Goal: Information Seeking & Learning: Learn about a topic

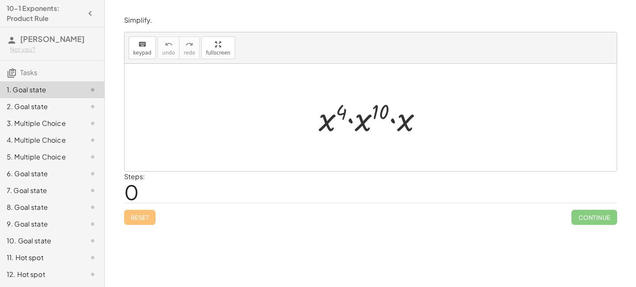
click at [127, 187] on span "0" at bounding box center [131, 192] width 15 height 26
click at [143, 191] on div "Steps: 0" at bounding box center [134, 186] width 21 height 31
click at [133, 192] on span "0" at bounding box center [131, 192] width 15 height 26
click at [246, 139] on div at bounding box center [371, 117] width 492 height 107
click at [347, 112] on div at bounding box center [373, 117] width 119 height 43
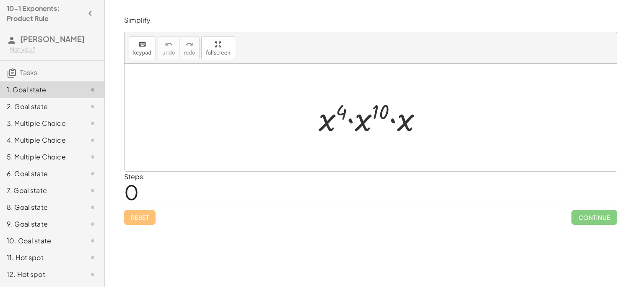
click at [347, 112] on div at bounding box center [373, 117] width 119 height 43
click at [347, 112] on div at bounding box center [373, 117] width 112 height 43
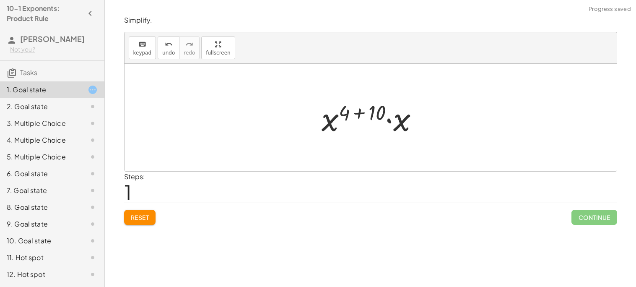
click at [338, 119] on div at bounding box center [373, 117] width 112 height 43
click at [352, 113] on div at bounding box center [373, 117] width 112 height 43
click at [377, 115] on div at bounding box center [373, 117] width 83 height 43
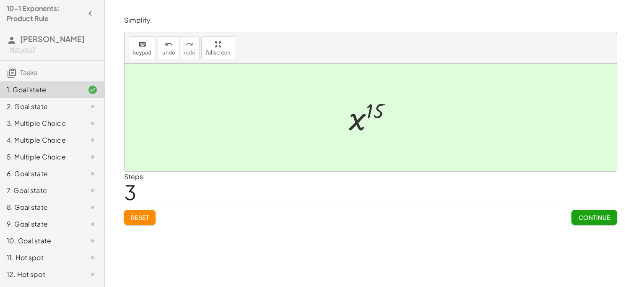
click at [582, 218] on span "Continue" at bounding box center [594, 217] width 32 height 8
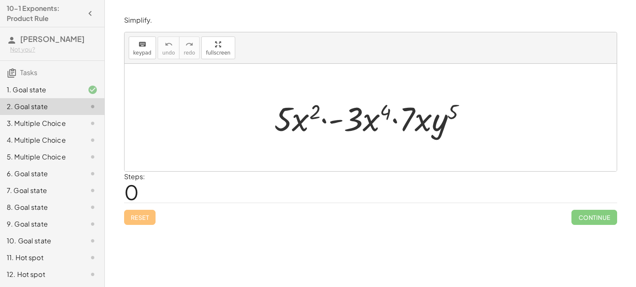
click at [312, 113] on div at bounding box center [374, 117] width 208 height 43
click at [378, 119] on div at bounding box center [374, 117] width 208 height 43
click at [393, 106] on div at bounding box center [374, 117] width 208 height 43
click at [448, 118] on div at bounding box center [374, 117] width 208 height 43
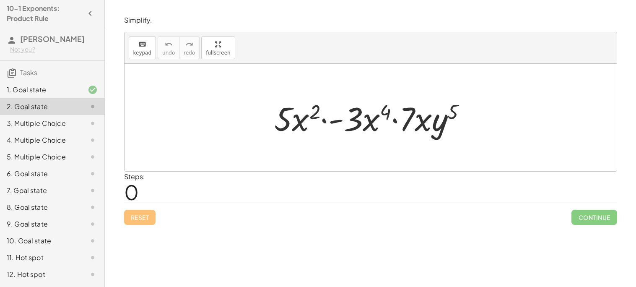
click at [448, 118] on div at bounding box center [374, 117] width 208 height 43
click at [454, 112] on div at bounding box center [374, 117] width 208 height 43
click at [435, 119] on div at bounding box center [374, 117] width 208 height 43
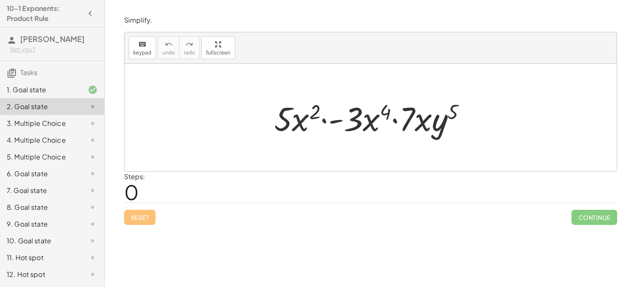
click at [306, 114] on div at bounding box center [374, 117] width 208 height 43
drag, startPoint x: 283, startPoint y: 124, endPoint x: 363, endPoint y: 140, distance: 81.2
click at [363, 140] on div "· 5 · 5 · x 2 · - 3 · x 4 · 7 · x · y 5" at bounding box center [371, 117] width 218 height 47
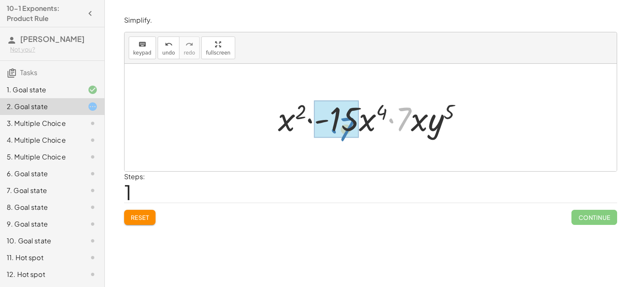
drag, startPoint x: 401, startPoint y: 116, endPoint x: 345, endPoint y: 126, distance: 57.1
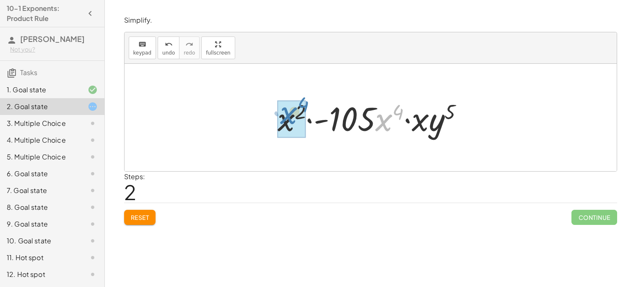
drag, startPoint x: 379, startPoint y: 126, endPoint x: 280, endPoint y: 120, distance: 99.1
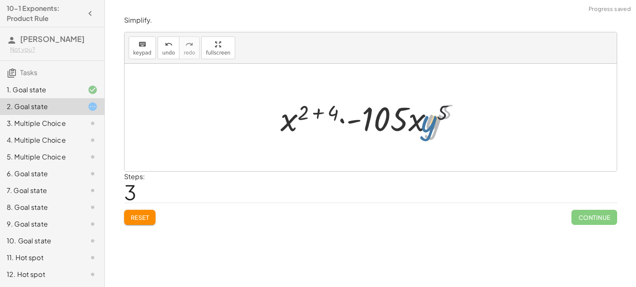
drag, startPoint x: 434, startPoint y: 130, endPoint x: 429, endPoint y: 131, distance: 4.8
click at [429, 131] on div at bounding box center [373, 117] width 195 height 43
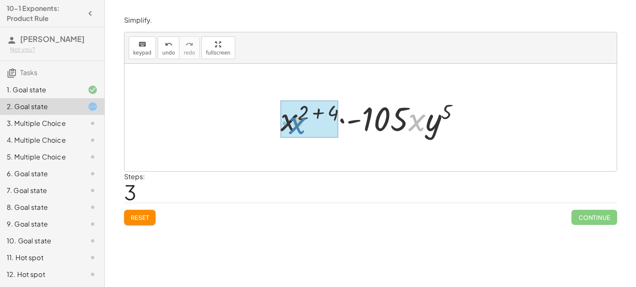
drag, startPoint x: 421, startPoint y: 126, endPoint x: 302, endPoint y: 129, distance: 119.1
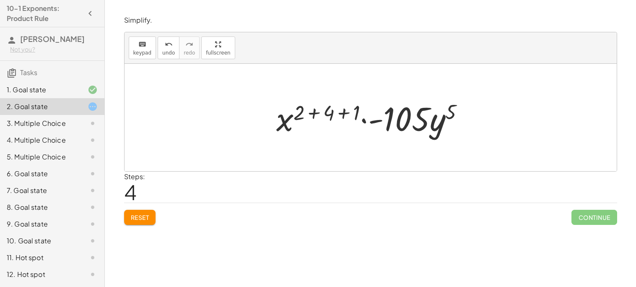
click at [357, 108] on div at bounding box center [373, 117] width 203 height 43
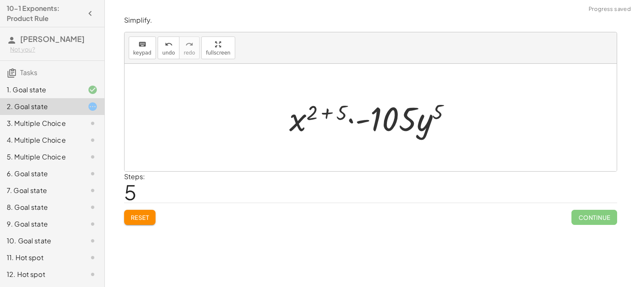
click at [321, 112] on div at bounding box center [373, 117] width 177 height 43
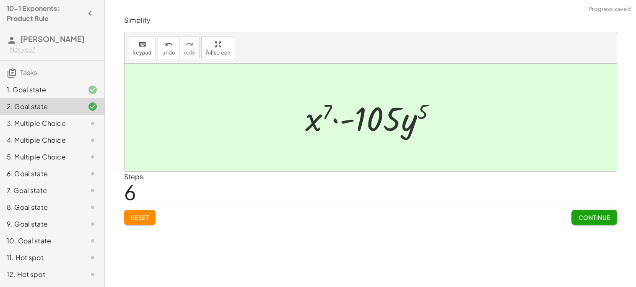
click at [573, 217] on button "Continue" at bounding box center [593, 217] width 45 height 15
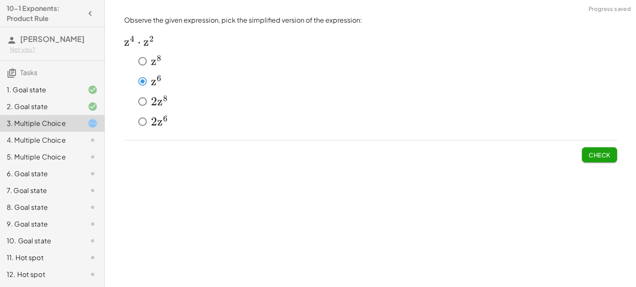
click at [605, 151] on span "Check" at bounding box center [600, 155] width 22 height 8
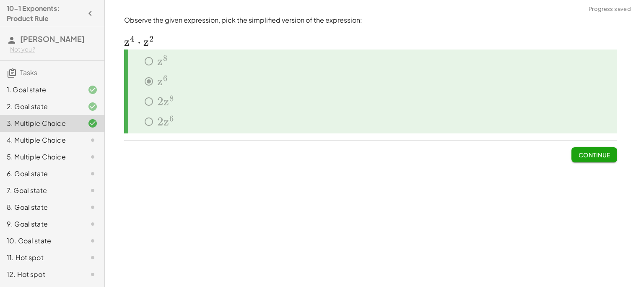
click at [605, 151] on span "Continue" at bounding box center [594, 155] width 32 height 8
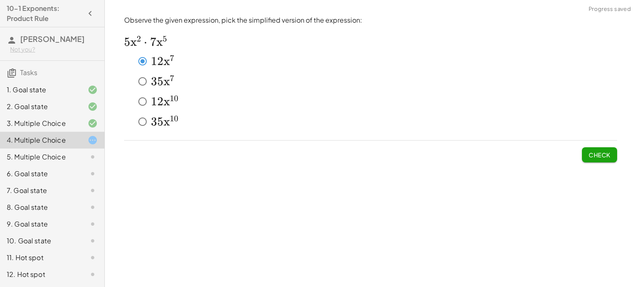
click at [610, 161] on button "Check" at bounding box center [599, 154] width 35 height 15
click at [612, 154] on button "Check" at bounding box center [599, 154] width 35 height 15
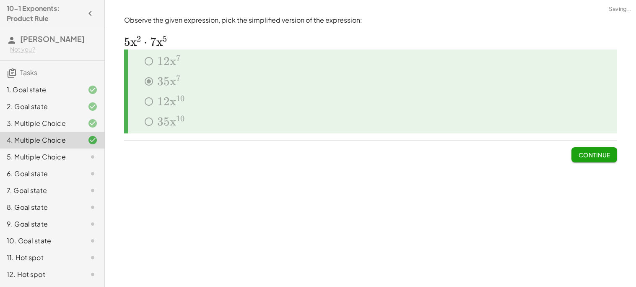
click at [587, 151] on span "Continue" at bounding box center [594, 155] width 32 height 8
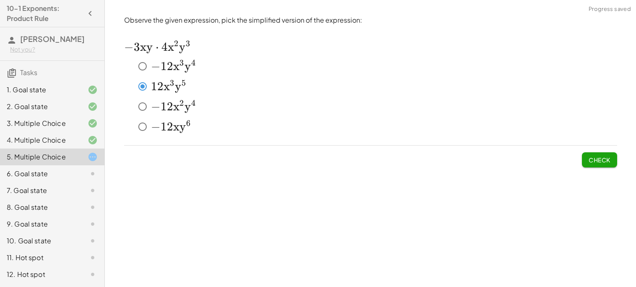
click at [608, 158] on span "Check" at bounding box center [600, 160] width 22 height 8
click at [604, 156] on span "Check" at bounding box center [600, 160] width 22 height 8
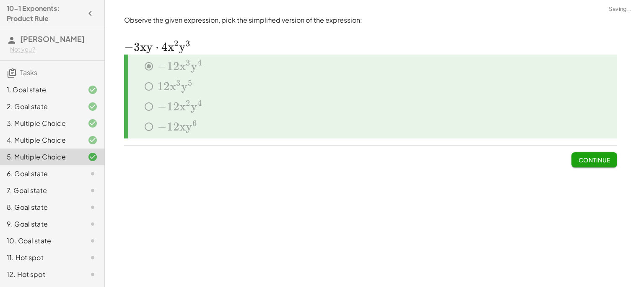
click at [604, 156] on span "Continue" at bounding box center [594, 160] width 32 height 8
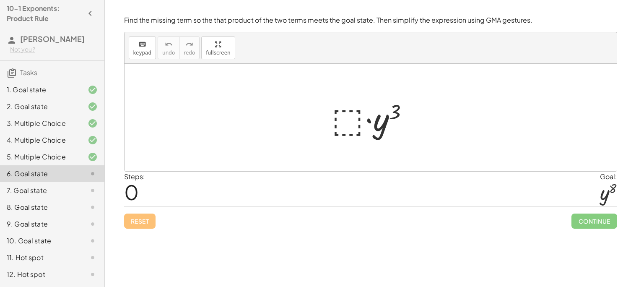
click at [353, 120] on div at bounding box center [374, 117] width 92 height 43
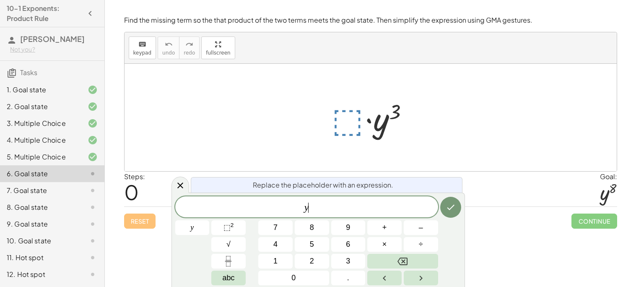
click at [354, 117] on div at bounding box center [374, 117] width 92 height 43
click at [234, 230] on button "⬚ 2" at bounding box center [228, 227] width 34 height 15
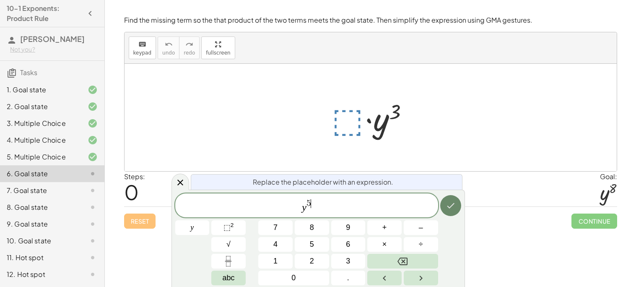
click at [441, 207] on button "Done" at bounding box center [450, 205] width 21 height 21
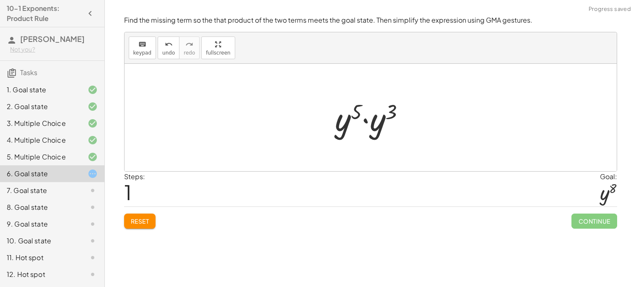
click at [382, 121] on div at bounding box center [373, 117] width 85 height 43
click at [383, 117] on div at bounding box center [374, 118] width 80 height 42
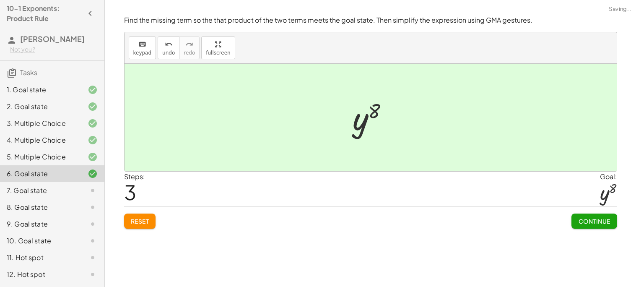
click at [600, 228] on button "Continue" at bounding box center [593, 220] width 45 height 15
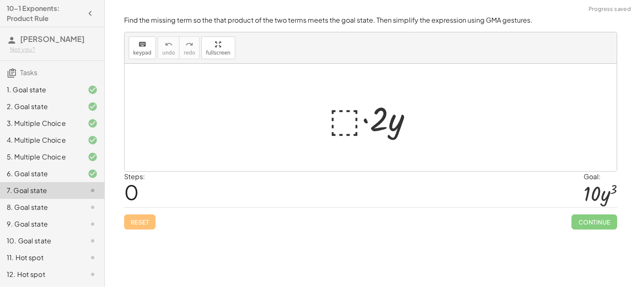
click at [336, 125] on div at bounding box center [374, 117] width 99 height 43
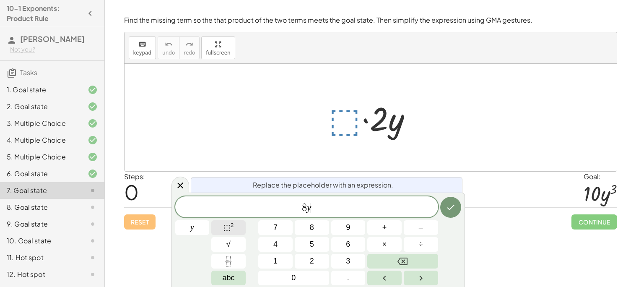
click at [233, 231] on span "⬚ 2" at bounding box center [228, 227] width 10 height 11
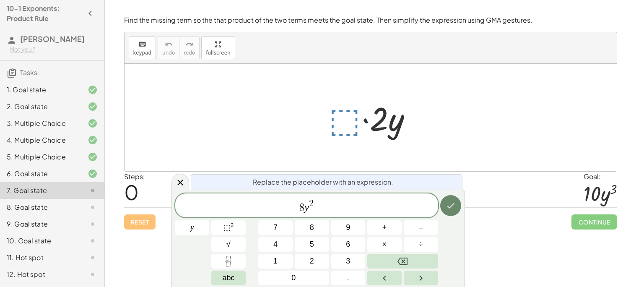
click at [451, 205] on icon "Done" at bounding box center [451, 205] width 8 height 5
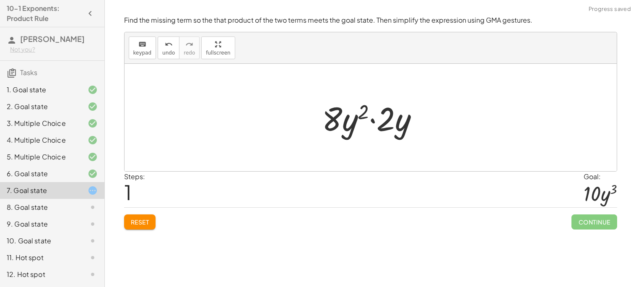
click at [353, 128] on div at bounding box center [374, 117] width 112 height 43
click at [360, 117] on div at bounding box center [374, 117] width 112 height 43
click at [382, 115] on div at bounding box center [374, 117] width 112 height 43
click at [374, 118] on div at bounding box center [374, 117] width 112 height 43
drag, startPoint x: 335, startPoint y: 117, endPoint x: 386, endPoint y: 115, distance: 50.8
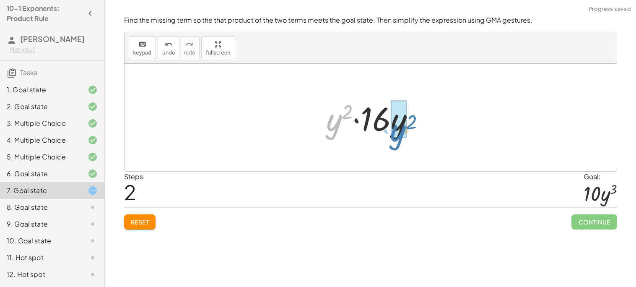
drag, startPoint x: 338, startPoint y: 122, endPoint x: 402, endPoint y: 133, distance: 65.0
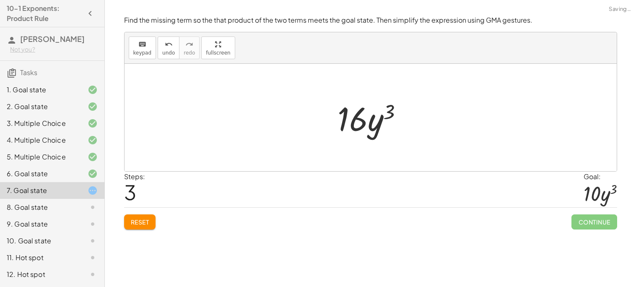
click at [380, 119] on div at bounding box center [373, 117] width 81 height 43
click at [149, 218] on span "Reset" at bounding box center [140, 222] width 18 height 8
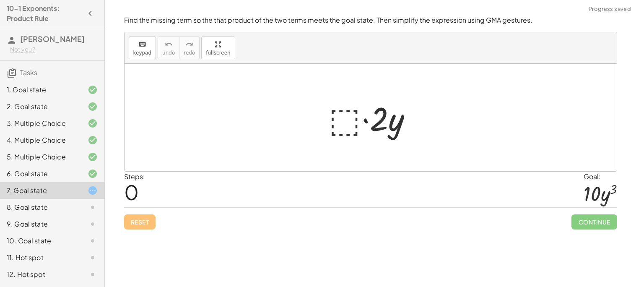
click at [346, 112] on div at bounding box center [374, 117] width 99 height 43
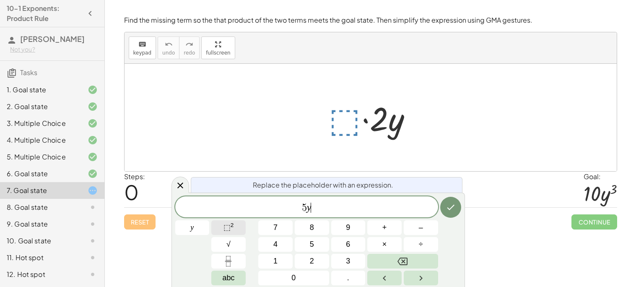
click at [223, 228] on span "⬚" at bounding box center [226, 227] width 7 height 8
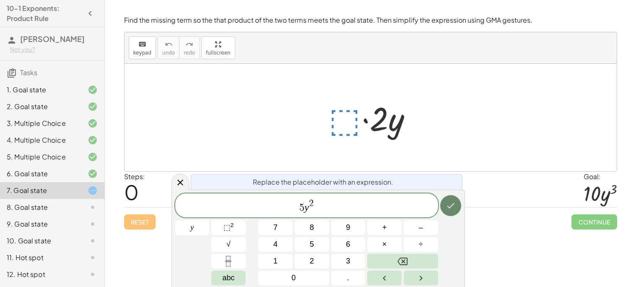
click at [447, 203] on icon "Done" at bounding box center [451, 205] width 10 height 10
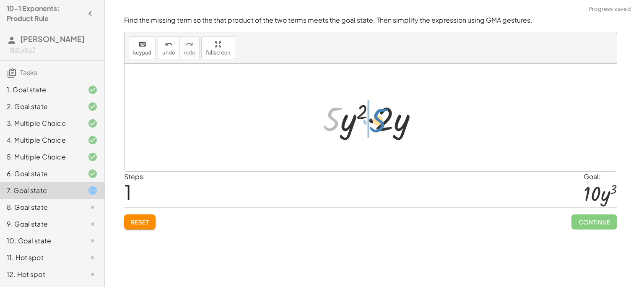
drag, startPoint x: 333, startPoint y: 123, endPoint x: 382, endPoint y: 125, distance: 48.2
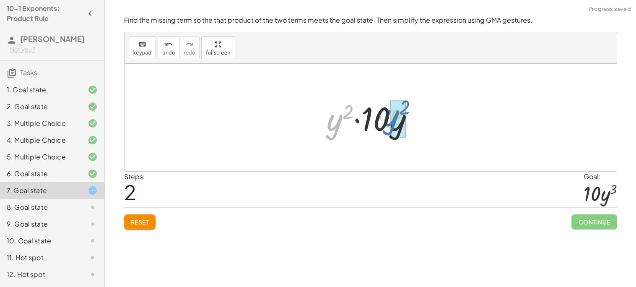
drag, startPoint x: 334, startPoint y: 128, endPoint x: 391, endPoint y: 123, distance: 57.6
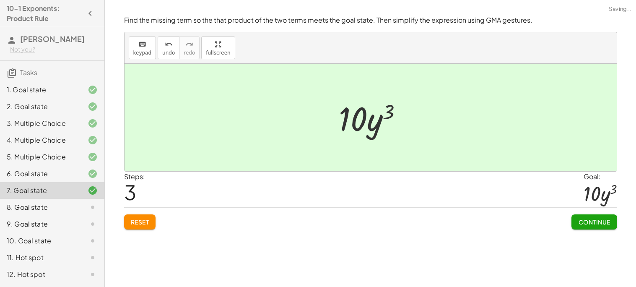
click at [605, 224] on span "Continue" at bounding box center [594, 222] width 32 height 8
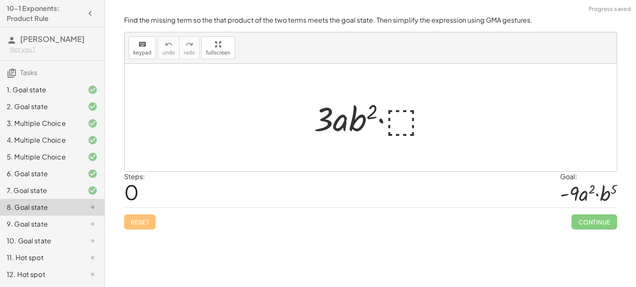
click at [397, 117] on div at bounding box center [374, 117] width 128 height 43
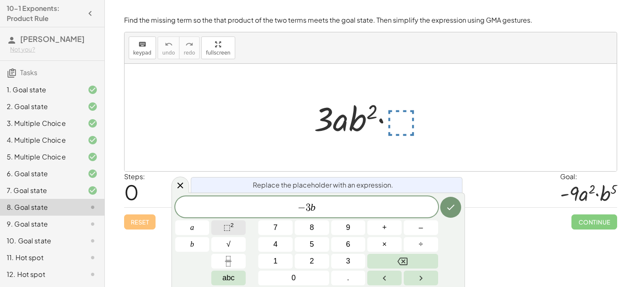
click at [221, 229] on button "⬚ 2" at bounding box center [228, 227] width 34 height 15
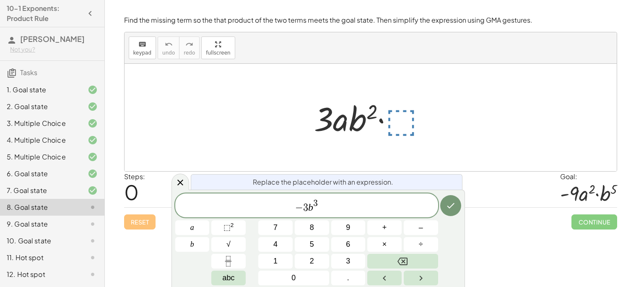
click at [332, 216] on div "− 3 b 3 ​" at bounding box center [306, 205] width 263 height 24
click at [456, 210] on button "Done" at bounding box center [450, 205] width 21 height 21
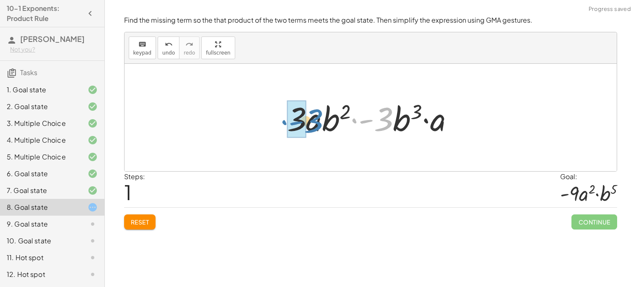
drag, startPoint x: 386, startPoint y: 126, endPoint x: 313, endPoint y: 129, distance: 73.0
click at [313, 129] on div at bounding box center [374, 117] width 182 height 43
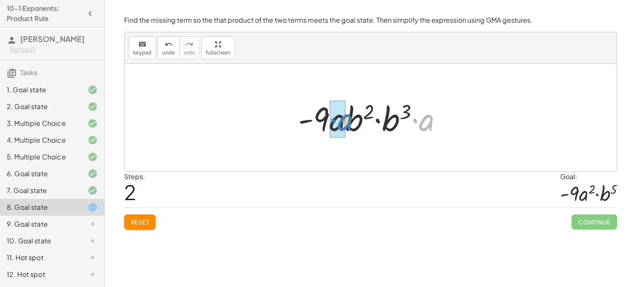
drag, startPoint x: 434, startPoint y: 121, endPoint x: 352, endPoint y: 121, distance: 81.8
click at [352, 121] on div at bounding box center [374, 117] width 160 height 43
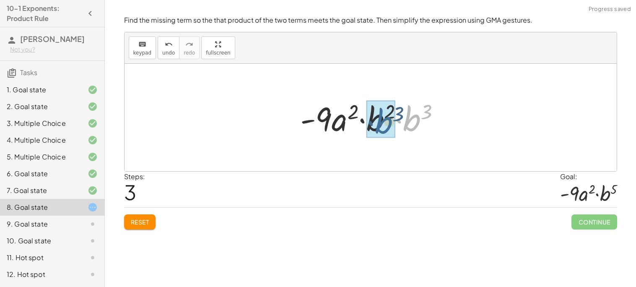
drag, startPoint x: 406, startPoint y: 122, endPoint x: 377, endPoint y: 125, distance: 29.0
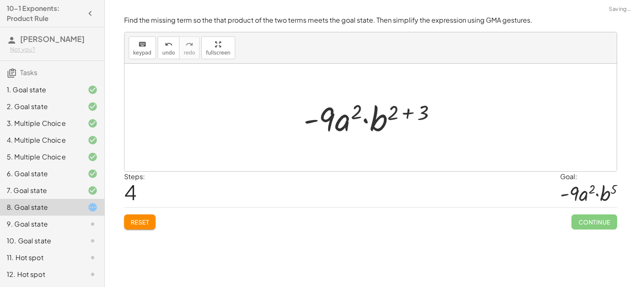
click at [420, 118] on div at bounding box center [373, 117] width 148 height 43
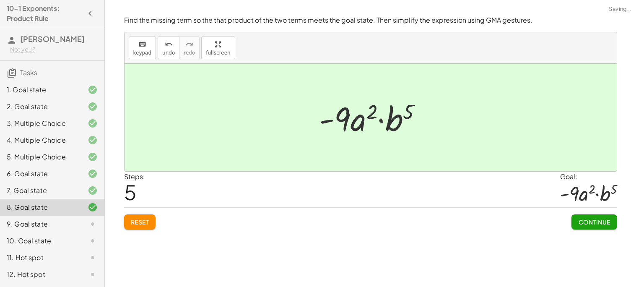
click at [586, 215] on button "Continue" at bounding box center [593, 221] width 45 height 15
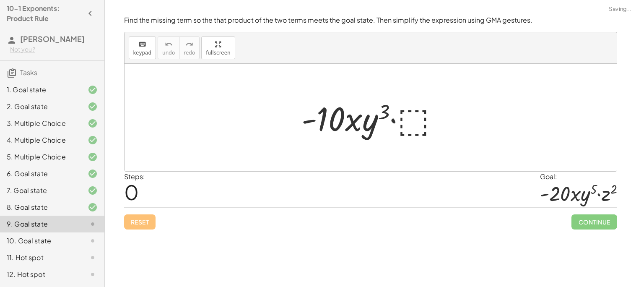
click at [418, 119] on div at bounding box center [373, 117] width 153 height 43
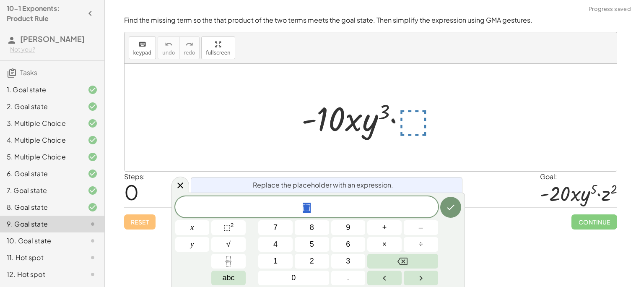
click at [345, 211] on span "⬚" at bounding box center [306, 208] width 263 height 12
click at [231, 229] on span "⬚ 2" at bounding box center [228, 227] width 10 height 11
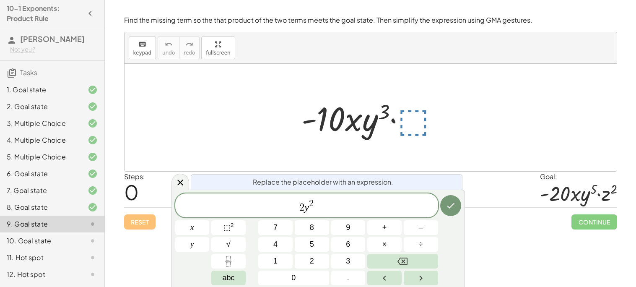
click at [348, 199] on span "2 y 2 ​" at bounding box center [306, 205] width 263 height 15
click at [223, 237] on button "√" at bounding box center [228, 244] width 34 height 15
click at [225, 232] on span "⬚ 2" at bounding box center [228, 227] width 10 height 11
click at [446, 208] on icon "Done" at bounding box center [451, 205] width 10 height 10
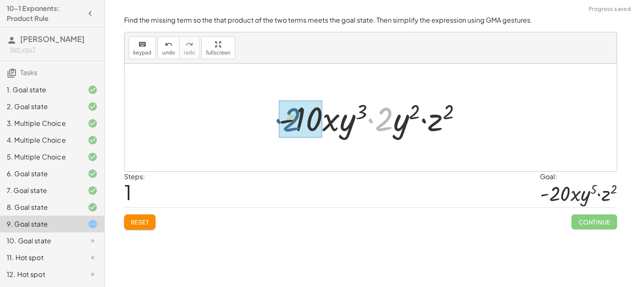
drag, startPoint x: 383, startPoint y: 122, endPoint x: 290, endPoint y: 122, distance: 93.1
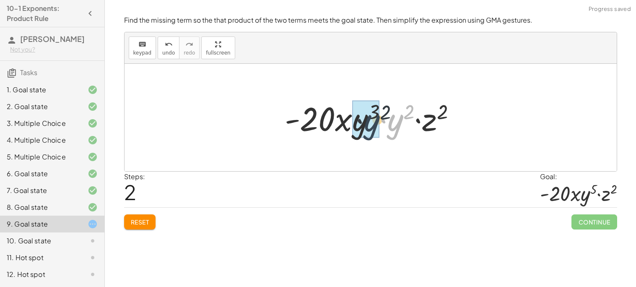
drag, startPoint x: 392, startPoint y: 125, endPoint x: 365, endPoint y: 126, distance: 26.9
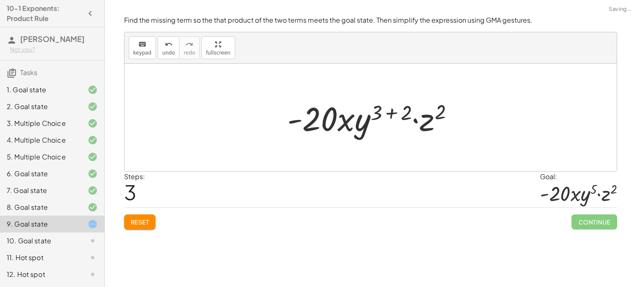
click at [393, 112] on div at bounding box center [374, 117] width 182 height 43
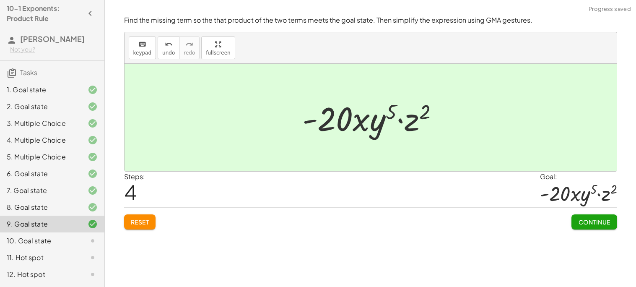
click at [586, 226] on button "Continue" at bounding box center [593, 221] width 45 height 15
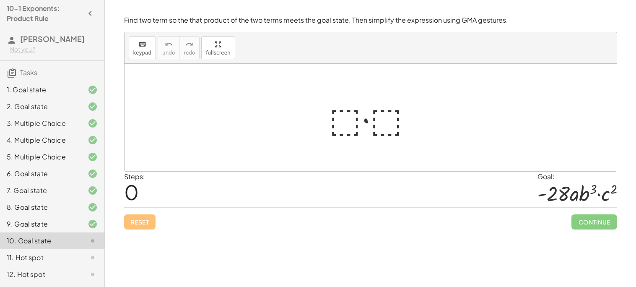
click at [341, 125] on div at bounding box center [374, 117] width 98 height 43
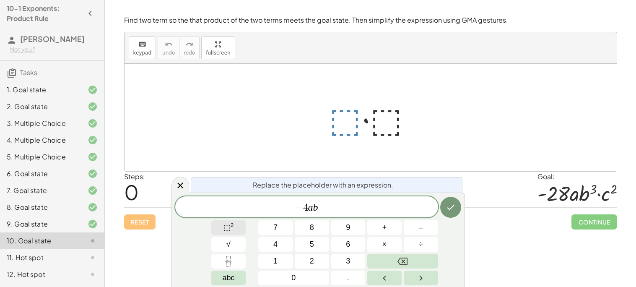
click at [237, 231] on button "⬚ 2" at bounding box center [228, 227] width 34 height 15
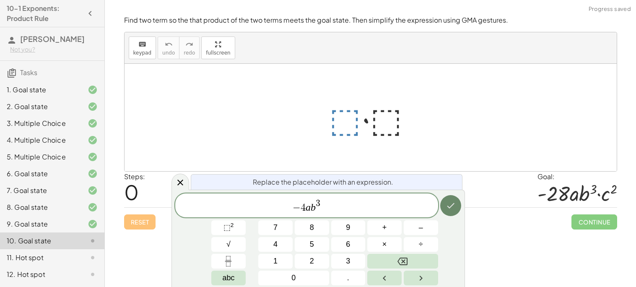
click at [449, 201] on icon "Done" at bounding box center [451, 205] width 10 height 10
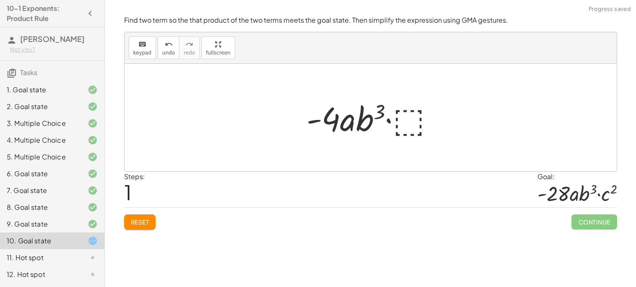
click at [410, 124] on div at bounding box center [373, 117] width 143 height 43
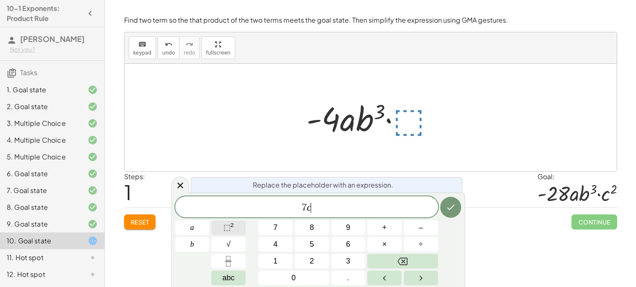
click at [231, 226] on sup "2" at bounding box center [232, 225] width 3 height 6
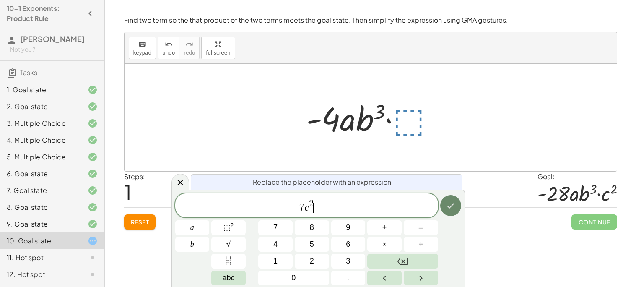
click at [444, 200] on button "Done" at bounding box center [450, 205] width 21 height 21
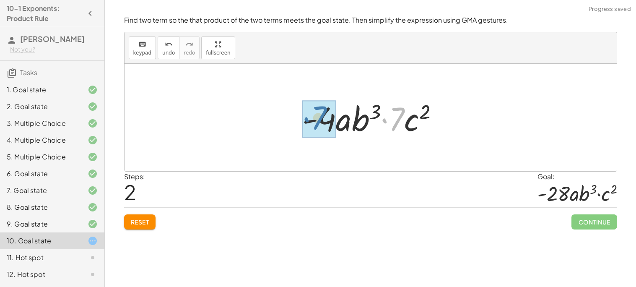
drag, startPoint x: 390, startPoint y: 123, endPoint x: 312, endPoint y: 122, distance: 78.4
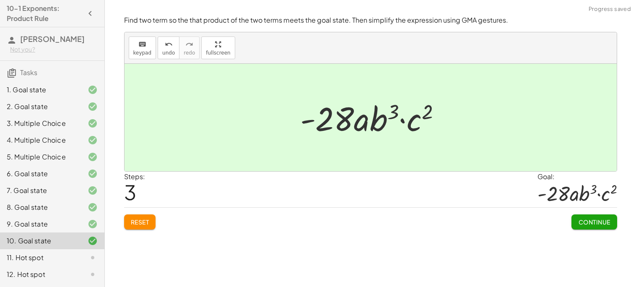
click at [590, 218] on span "Continue" at bounding box center [594, 222] width 32 height 8
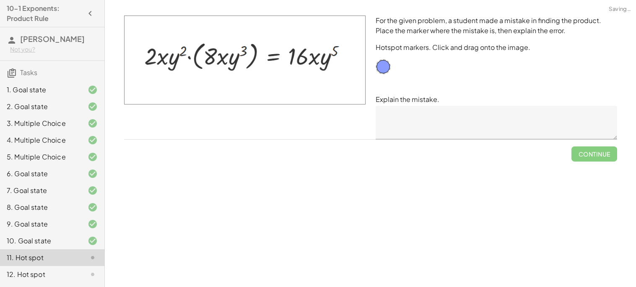
scroll to position [10, 0]
drag, startPoint x: 384, startPoint y: 63, endPoint x: 162, endPoint y: 55, distance: 221.9
drag, startPoint x: 385, startPoint y: 66, endPoint x: 374, endPoint y: 69, distance: 12.0
click at [374, 69] on div "For the given problem, a student made a mistake in finding the product. Place t…" at bounding box center [497, 77] width 252 height 134
click at [410, 127] on textarea at bounding box center [497, 123] width 242 height 34
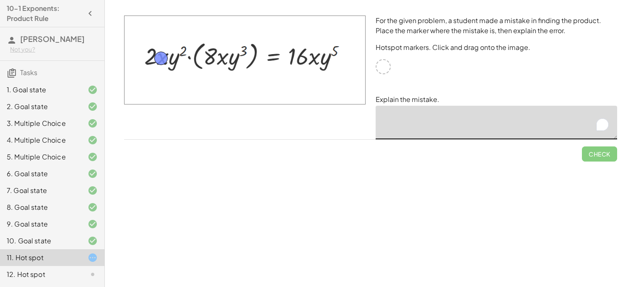
click at [410, 127] on textarea "To enrich screen reader interactions, please activate Accessibility in Grammarl…" at bounding box center [497, 123] width 242 height 34
drag, startPoint x: 156, startPoint y: 56, endPoint x: 308, endPoint y: 58, distance: 152.2
click at [408, 123] on textarea "To enrich screen reader interactions, please activate Accessibility in Grammarl…" at bounding box center [497, 123] width 242 height 34
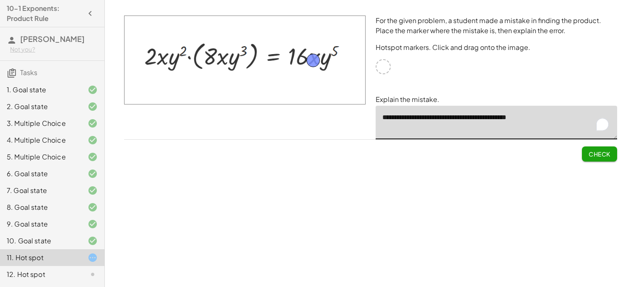
click at [451, 119] on textarea "**********" at bounding box center [497, 123] width 242 height 34
click at [569, 119] on textarea "**********" at bounding box center [497, 123] width 242 height 34
type textarea "**********"
click at [604, 150] on span "Check" at bounding box center [600, 154] width 22 height 8
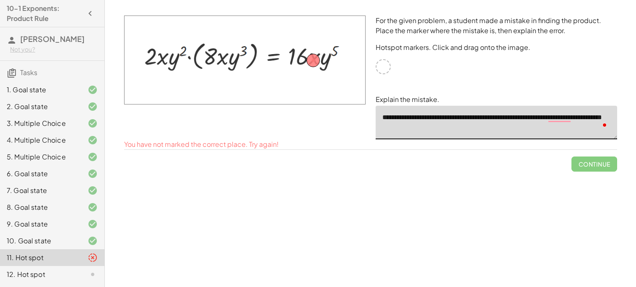
drag, startPoint x: 519, startPoint y: 129, endPoint x: 319, endPoint y: 110, distance: 200.9
click at [319, 110] on div "**********" at bounding box center [370, 77] width 503 height 134
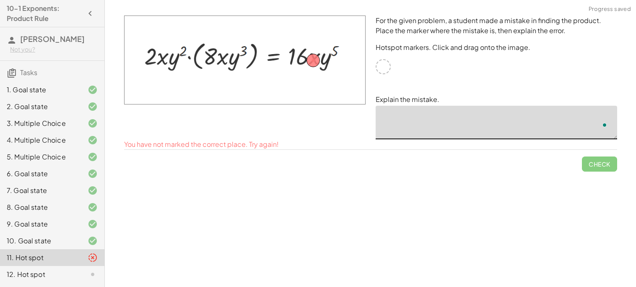
click at [0, 0] on div "For the given problem, a student made a mistake in finding the product. Place t…" at bounding box center [0, 0] width 0 height 0
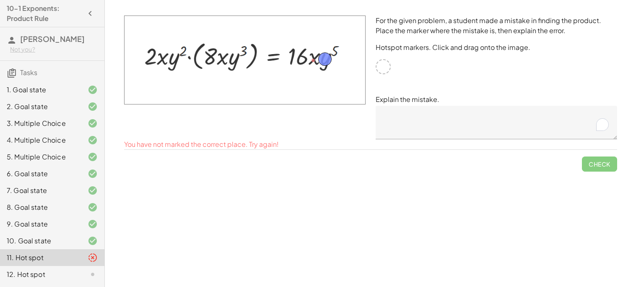
drag, startPoint x: 316, startPoint y: 57, endPoint x: 329, endPoint y: 56, distance: 13.1
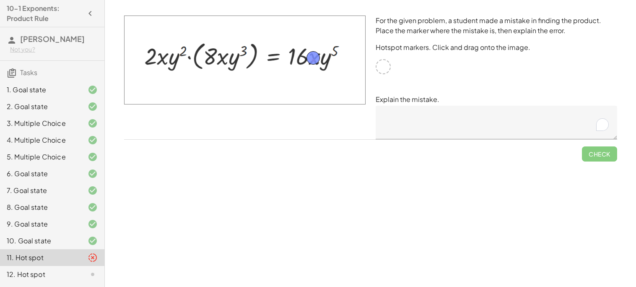
drag, startPoint x: 329, startPoint y: 56, endPoint x: 316, endPoint y: 55, distance: 13.1
drag, startPoint x: 317, startPoint y: 56, endPoint x: 324, endPoint y: 48, distance: 10.7
click at [423, 127] on textarea "To enrich screen reader interactions, please activate Accessibility in Grammarl…" at bounding box center [497, 123] width 242 height 34
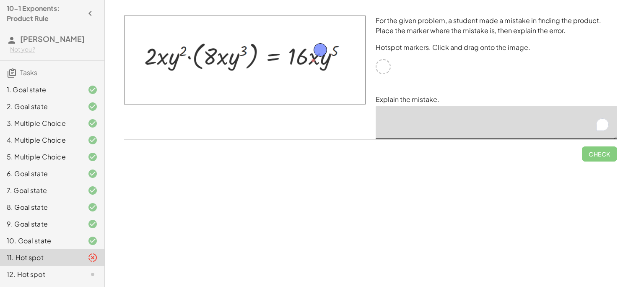
click at [423, 127] on textarea "To enrich screen reader interactions, please activate Accessibility in Grammarl…" at bounding box center [497, 123] width 242 height 34
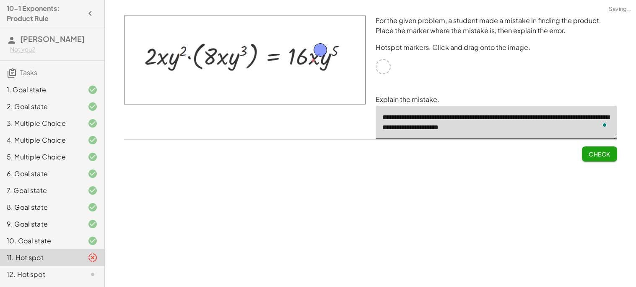
type textarea "**********"
click at [605, 154] on span "Check" at bounding box center [600, 154] width 22 height 8
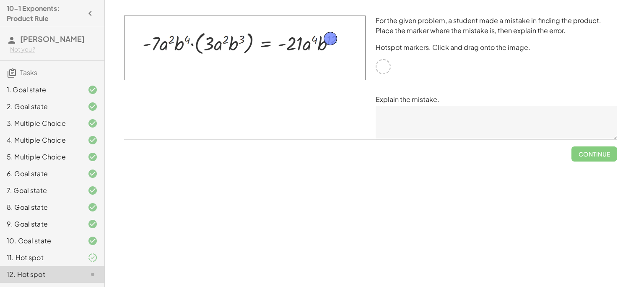
drag, startPoint x: 377, startPoint y: 66, endPoint x: 326, endPoint y: 39, distance: 58.5
click at [426, 141] on div "For the given problem, a student made a mistake in finding the product. Place t…" at bounding box center [497, 77] width 252 height 134
click at [400, 126] on textarea at bounding box center [497, 123] width 242 height 34
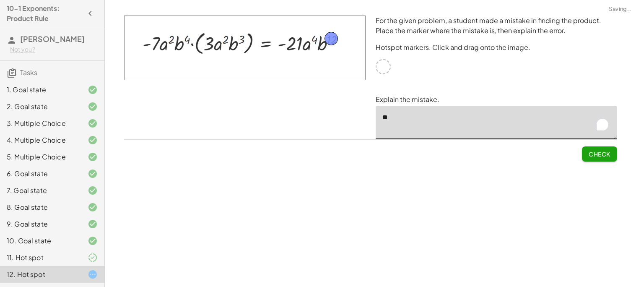
type textarea "*"
type textarea "**********"
click at [600, 155] on span "Check" at bounding box center [600, 154] width 22 height 8
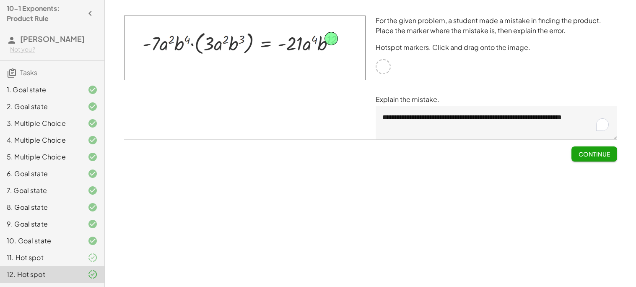
click at [600, 155] on span "Continue" at bounding box center [594, 154] width 32 height 8
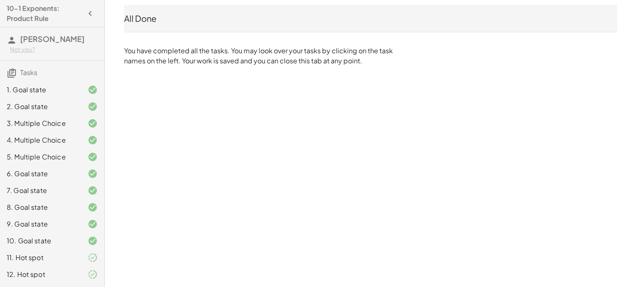
click at [0, 0] on div "10-1 Exponents: Product Rule [PERSON_NAME] Not you? Tasks 1. Goal state 2. Goal…" at bounding box center [0, 0] width 0 height 0
